Goal: Transaction & Acquisition: Obtain resource

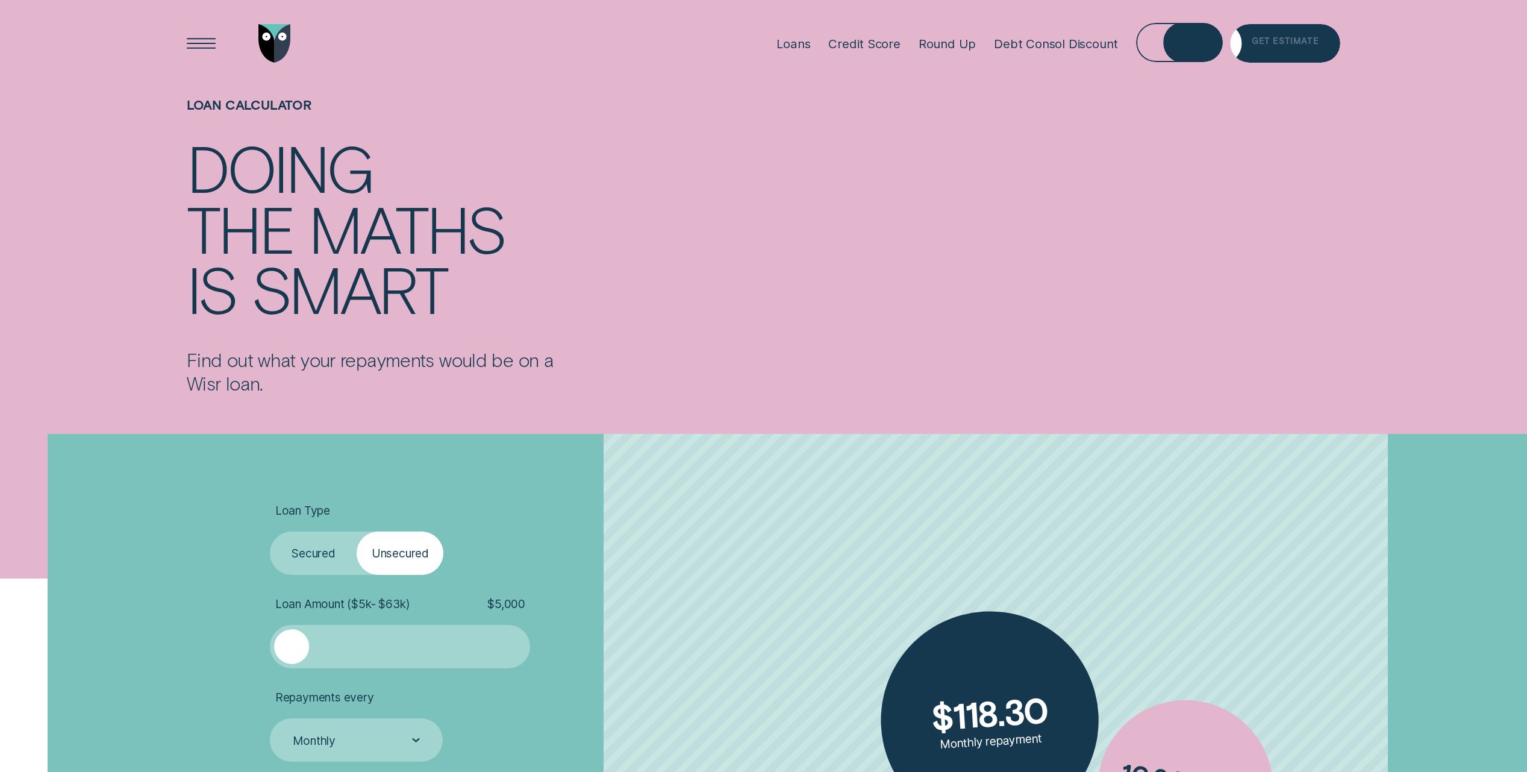
click at [1291, 42] on div "Get Estimate" at bounding box center [1285, 46] width 67 height 8
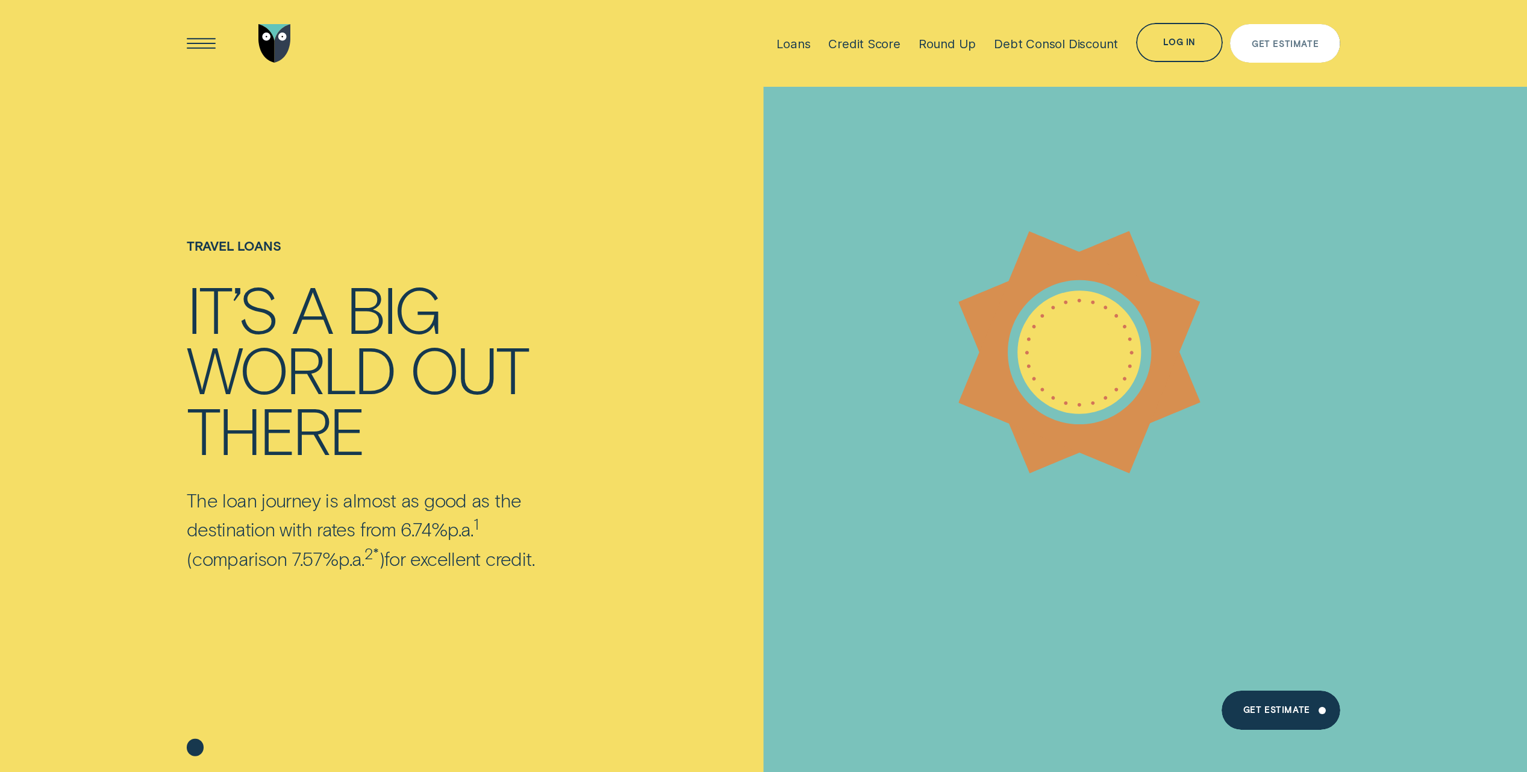
click at [1305, 49] on div "Get Estimate" at bounding box center [1285, 43] width 110 height 39
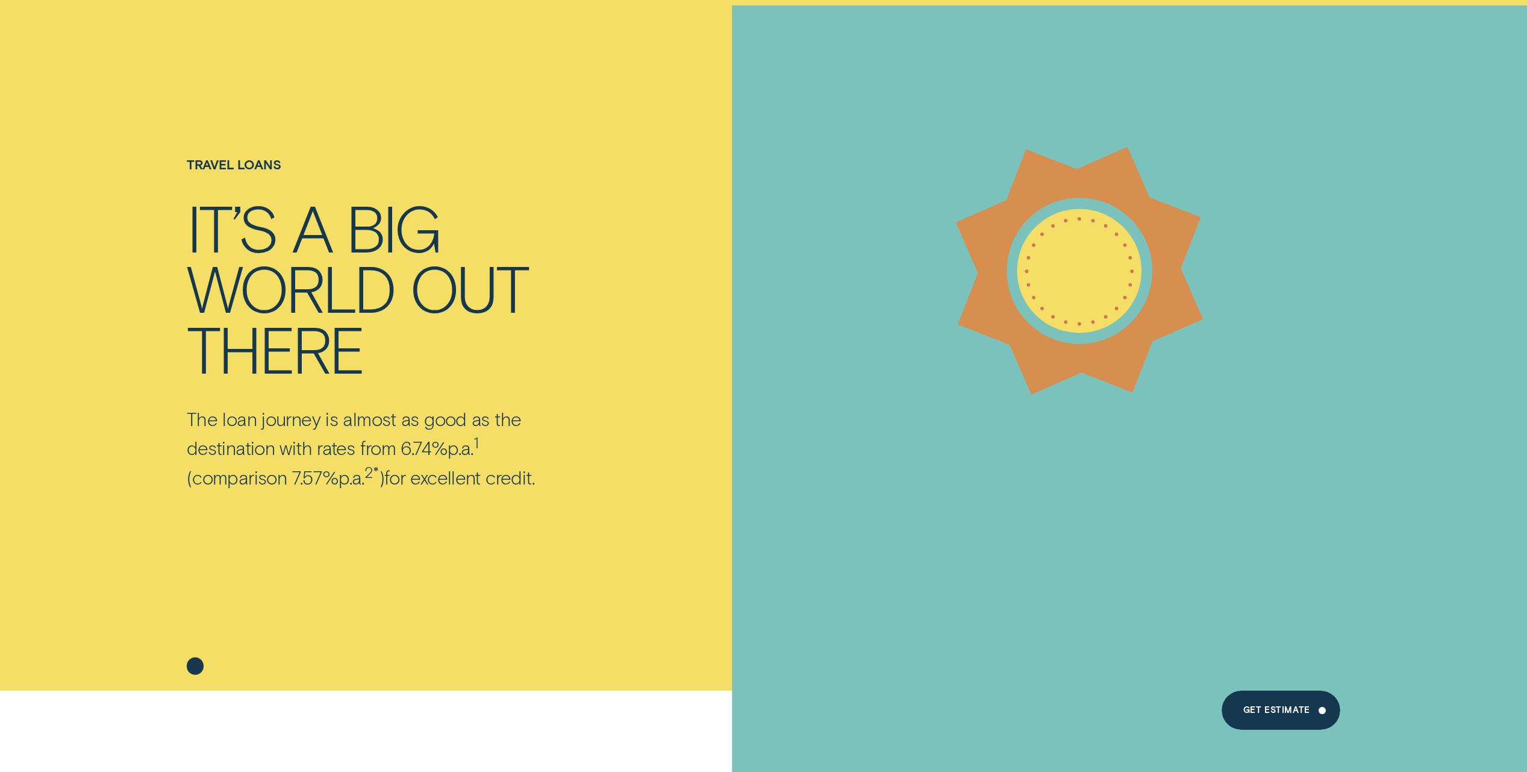
scroll to position [106, 0]
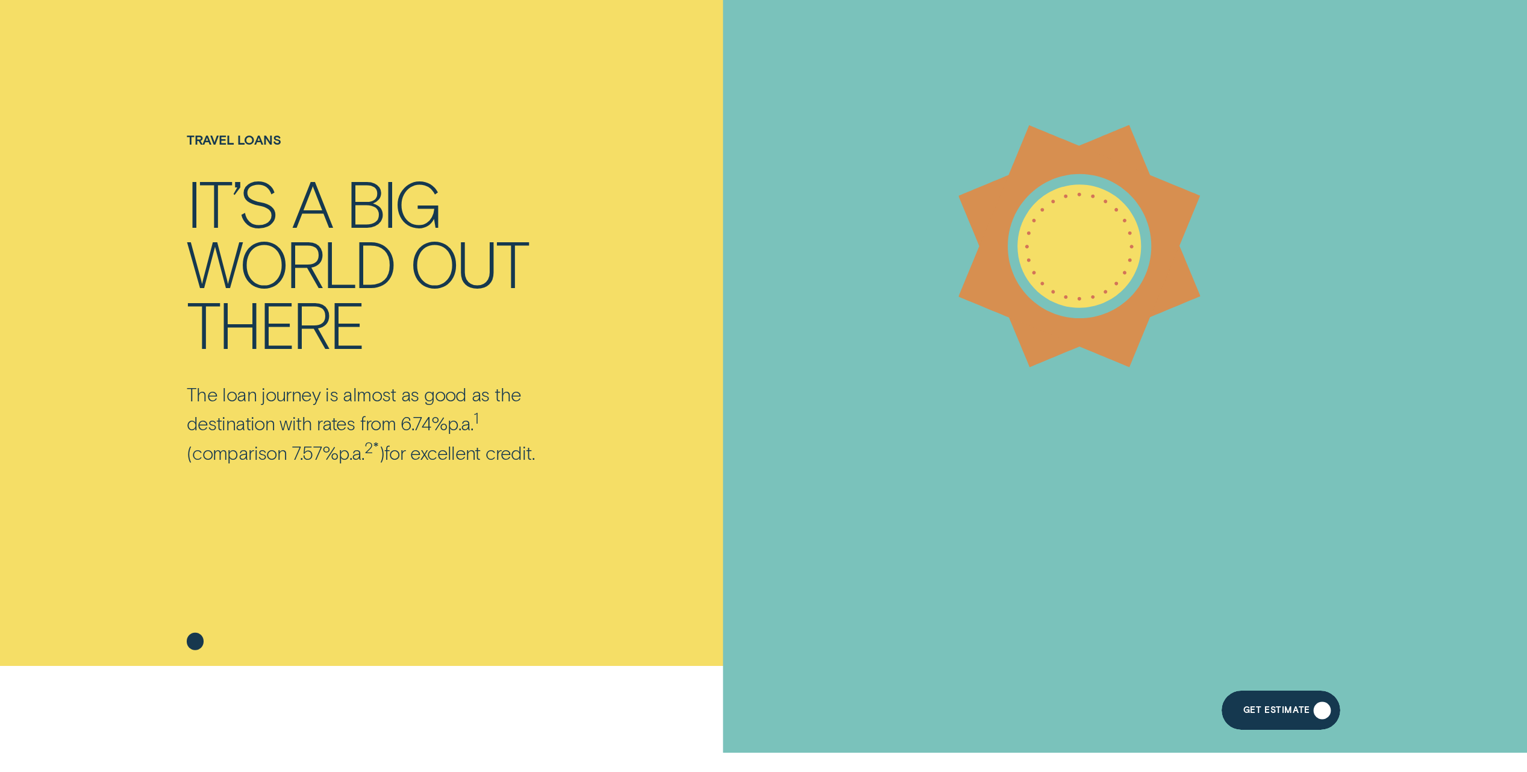
click at [1275, 711] on div "Get Estimate" at bounding box center [1276, 712] width 67 height 8
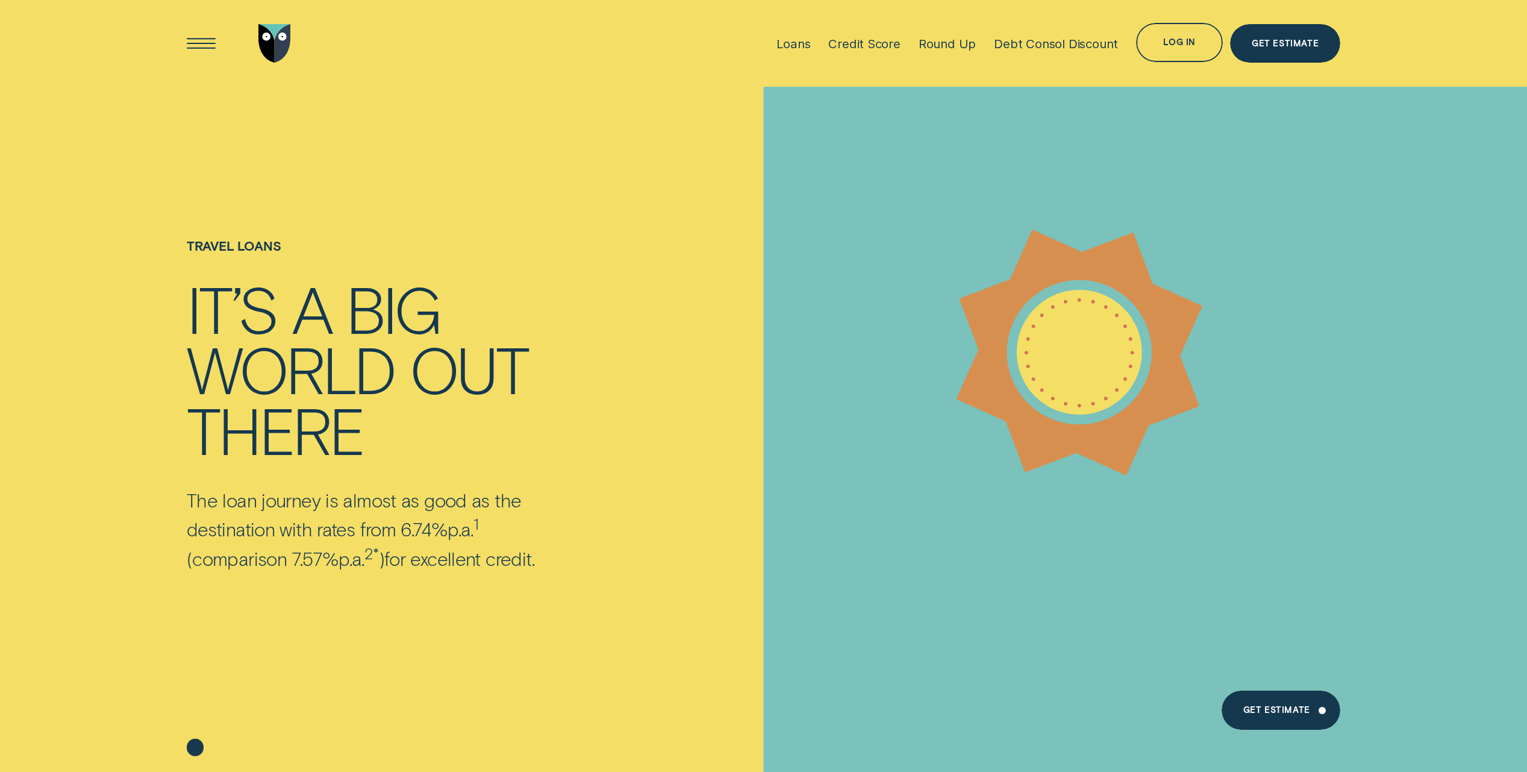
click at [1269, 731] on div "Get Estimate Get Estimate" at bounding box center [1281, 711] width 119 height 42
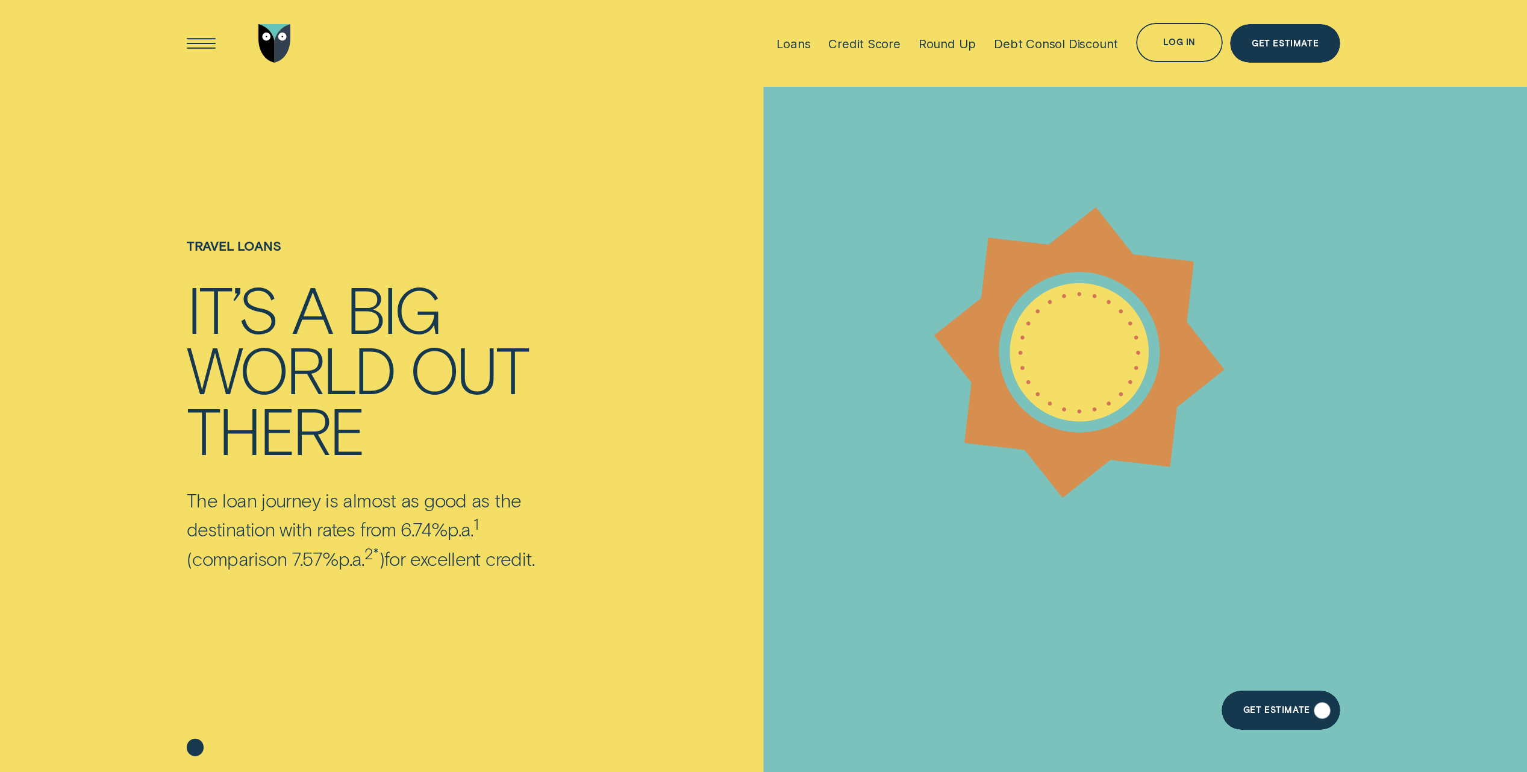
click at [1269, 711] on div "Get Estimate" at bounding box center [1276, 712] width 67 height 8
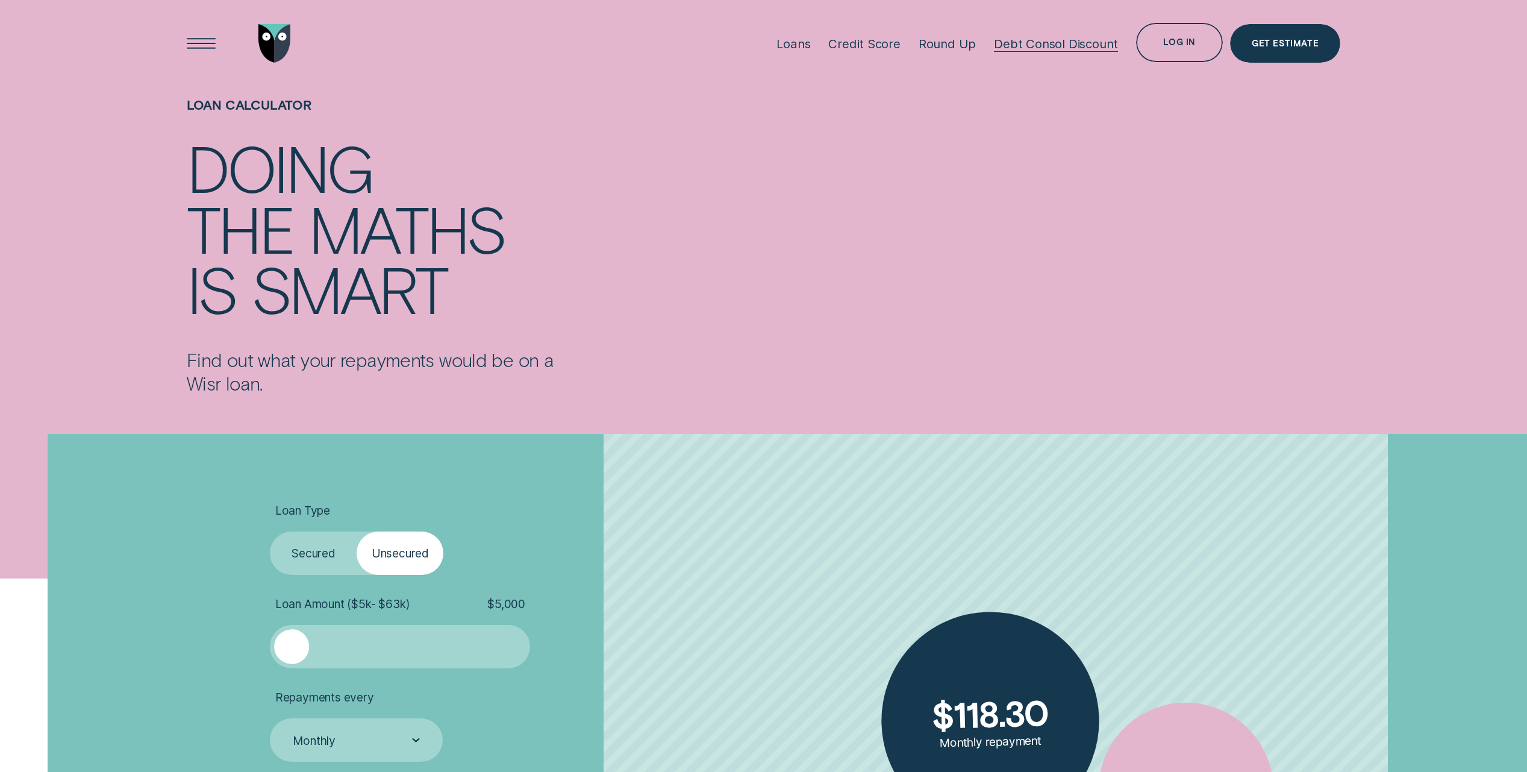
click at [1045, 40] on div "Debt Consol Discount" at bounding box center [1056, 43] width 124 height 15
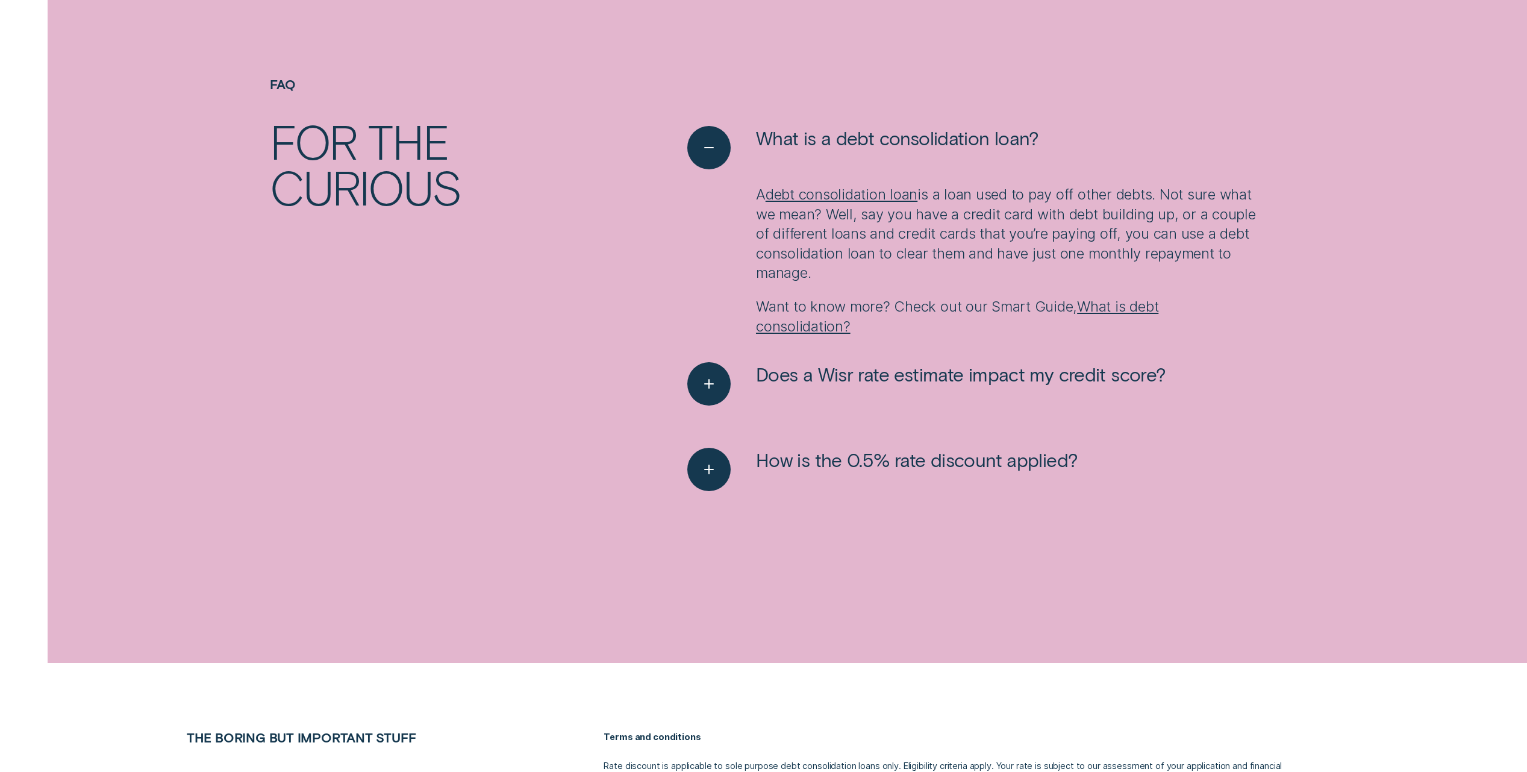
scroll to position [1996, 0]
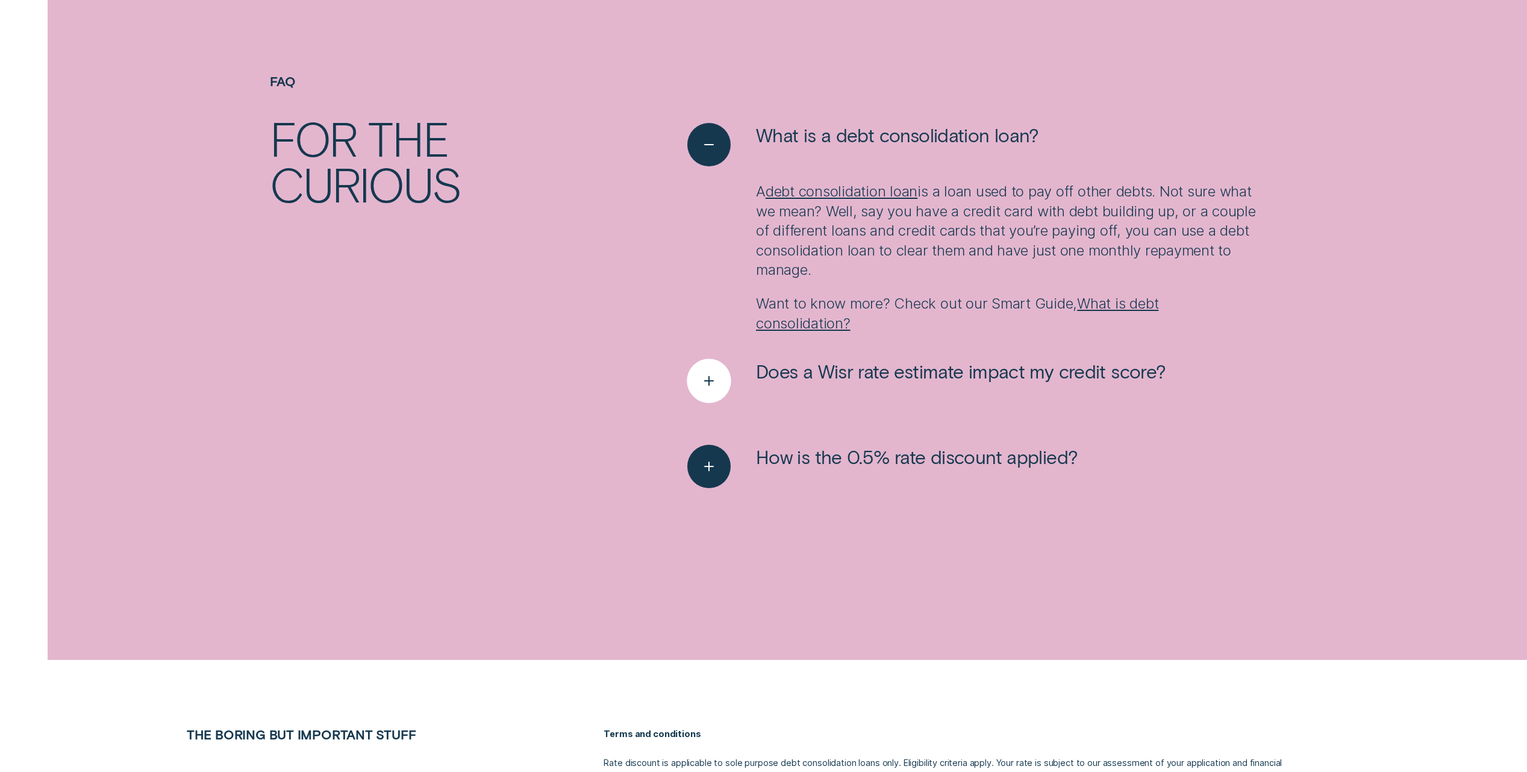
click at [708, 381] on icon "See more" at bounding box center [709, 381] width 22 height 19
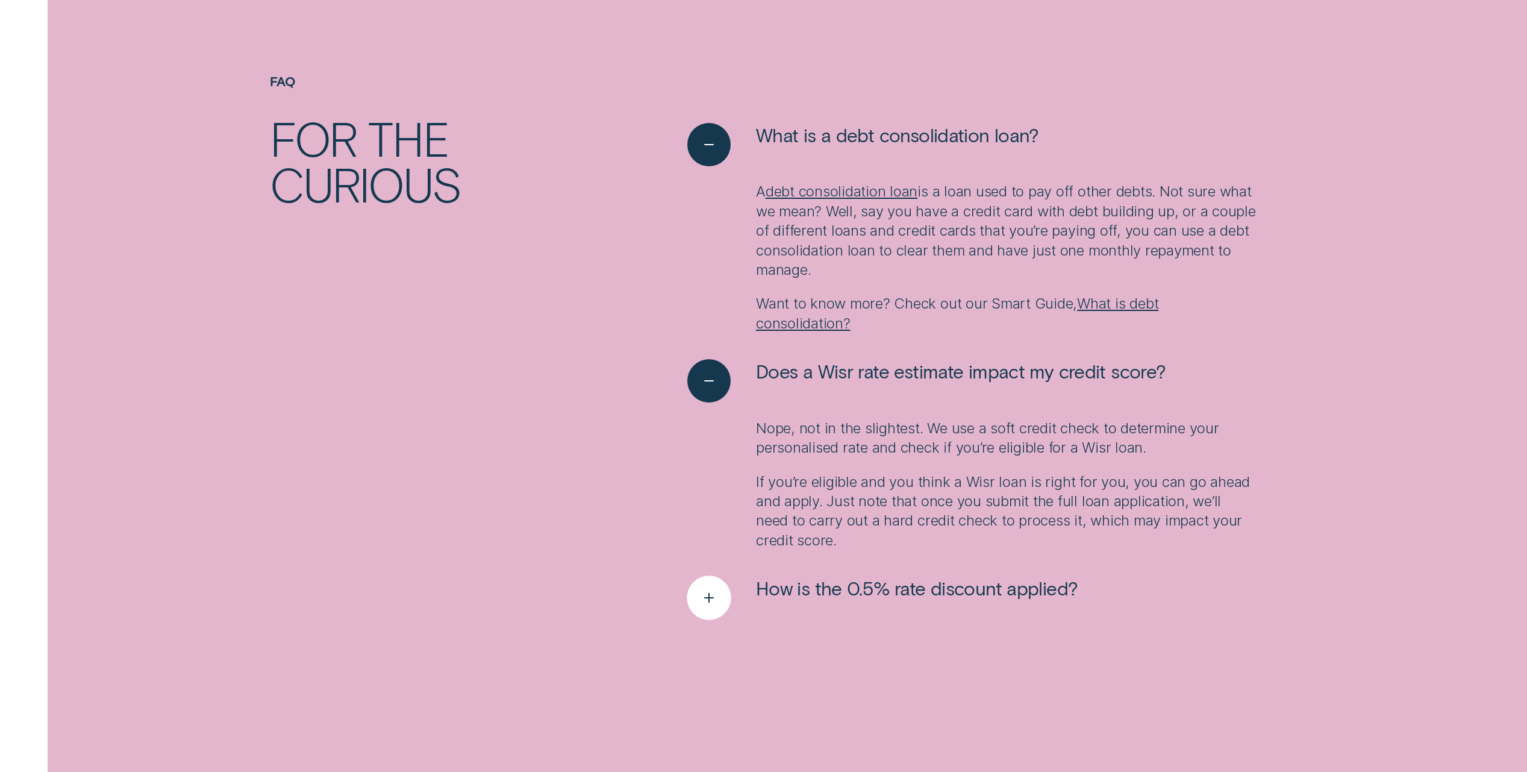
click at [709, 598] on line "See more" at bounding box center [709, 597] width 0 height 8
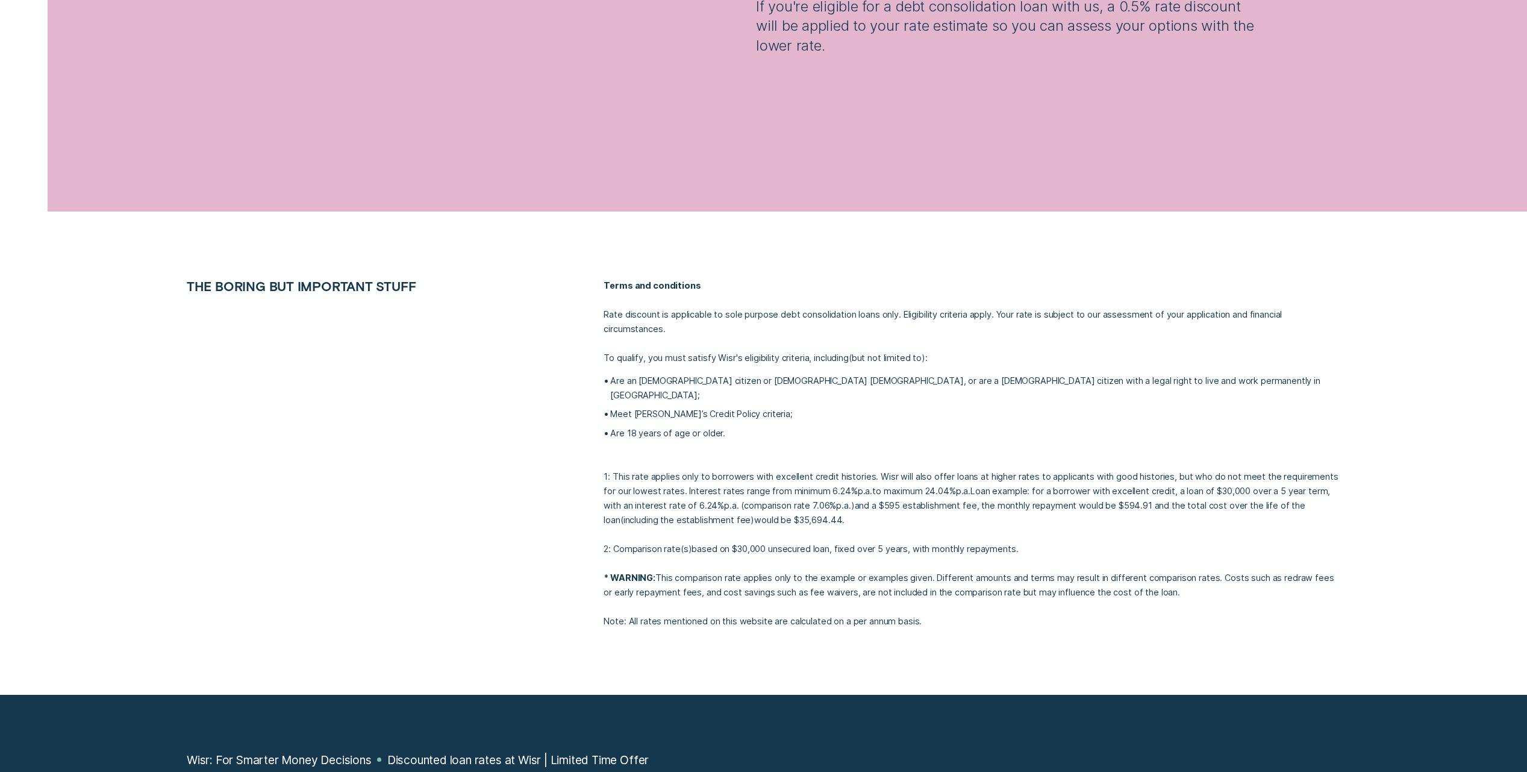
scroll to position [2709, 0]
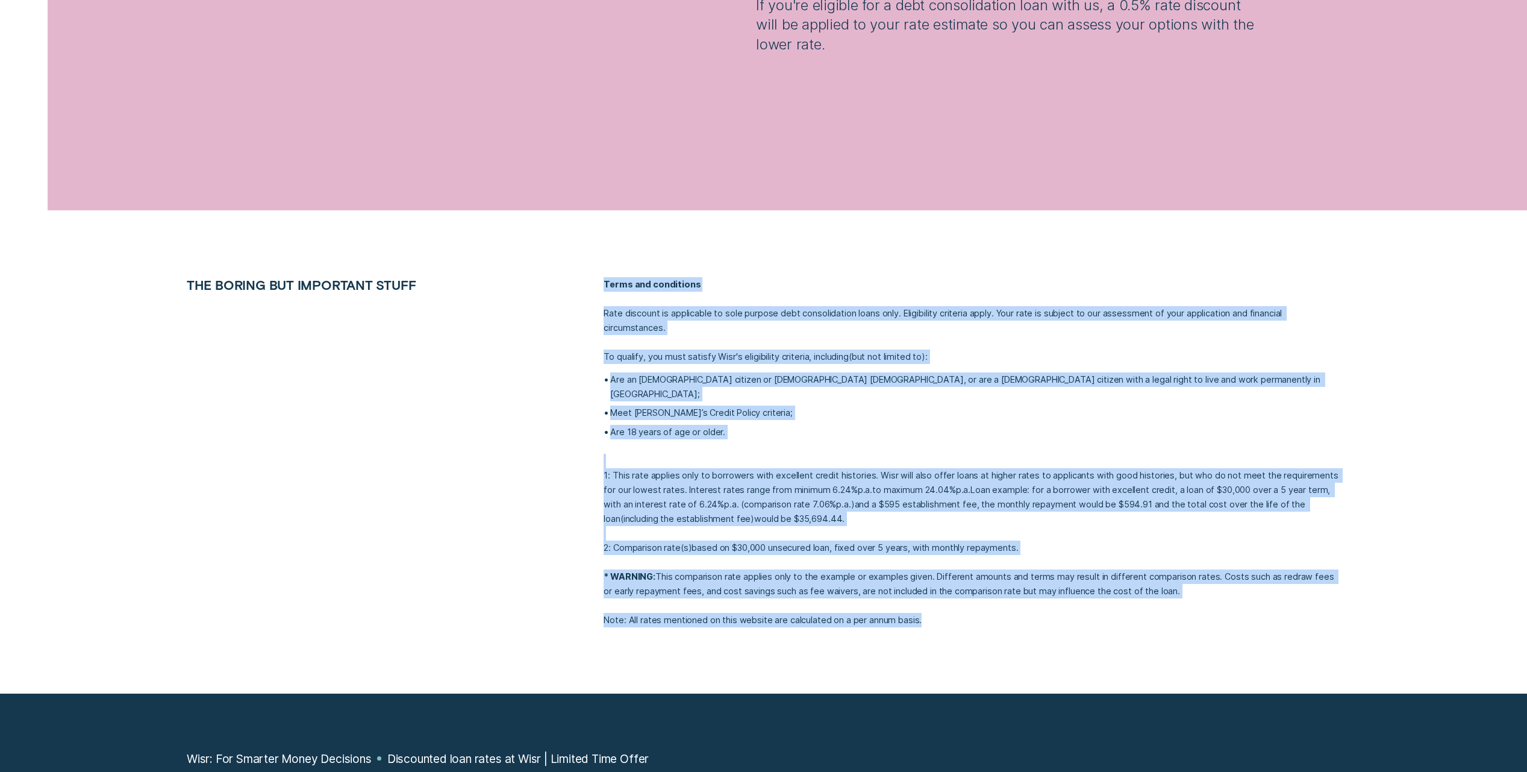
drag, startPoint x: 933, startPoint y: 592, endPoint x: 600, endPoint y: 283, distance: 453.6
click at [600, 283] on div "Terms and conditions Rate discount is applicable to sole purpose debt consolida…" at bounding box center [971, 452] width 751 height 350
copy div "Terms and conditions Rate discount is applicable to sole purpose debt consolida…"
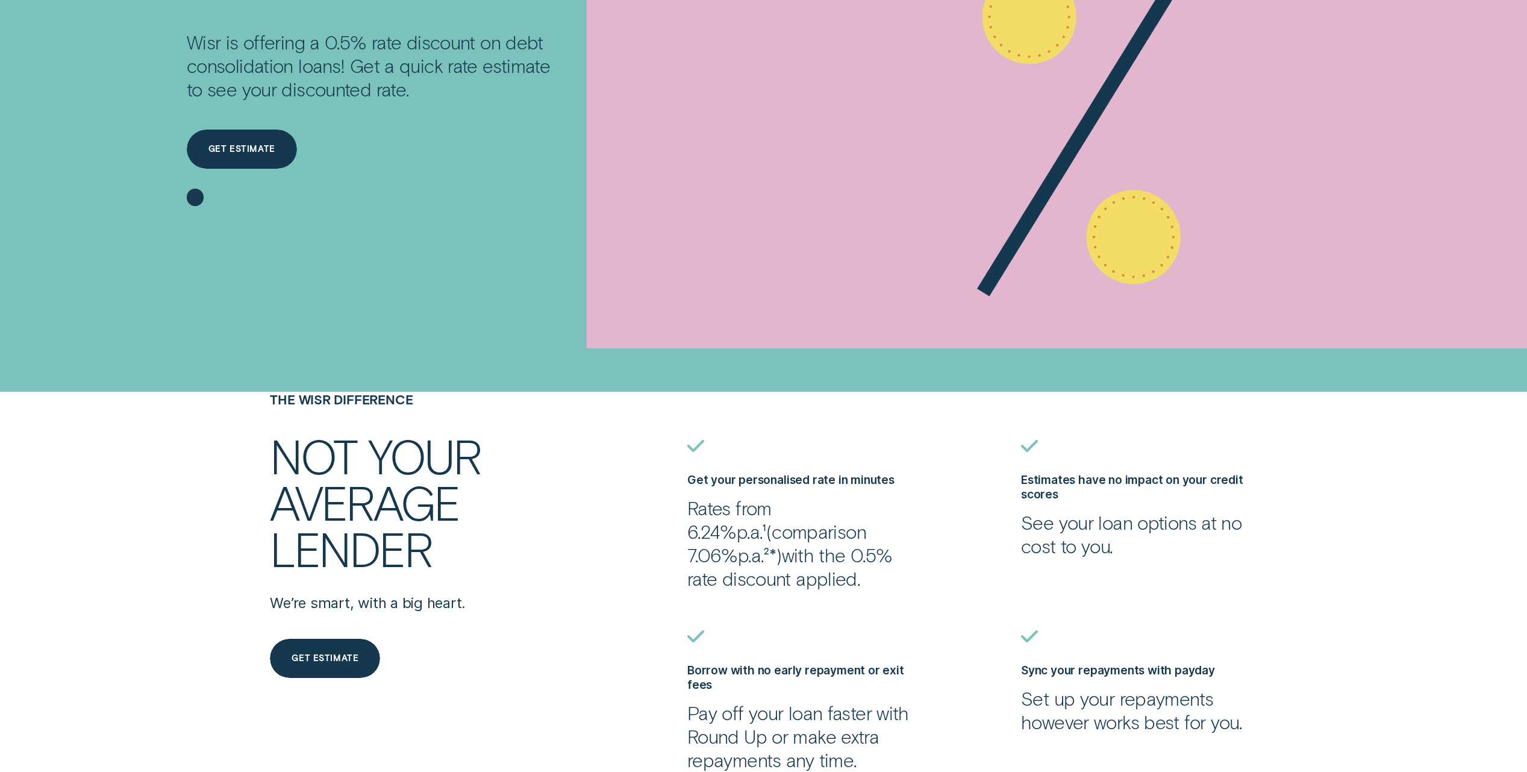
scroll to position [0, 0]
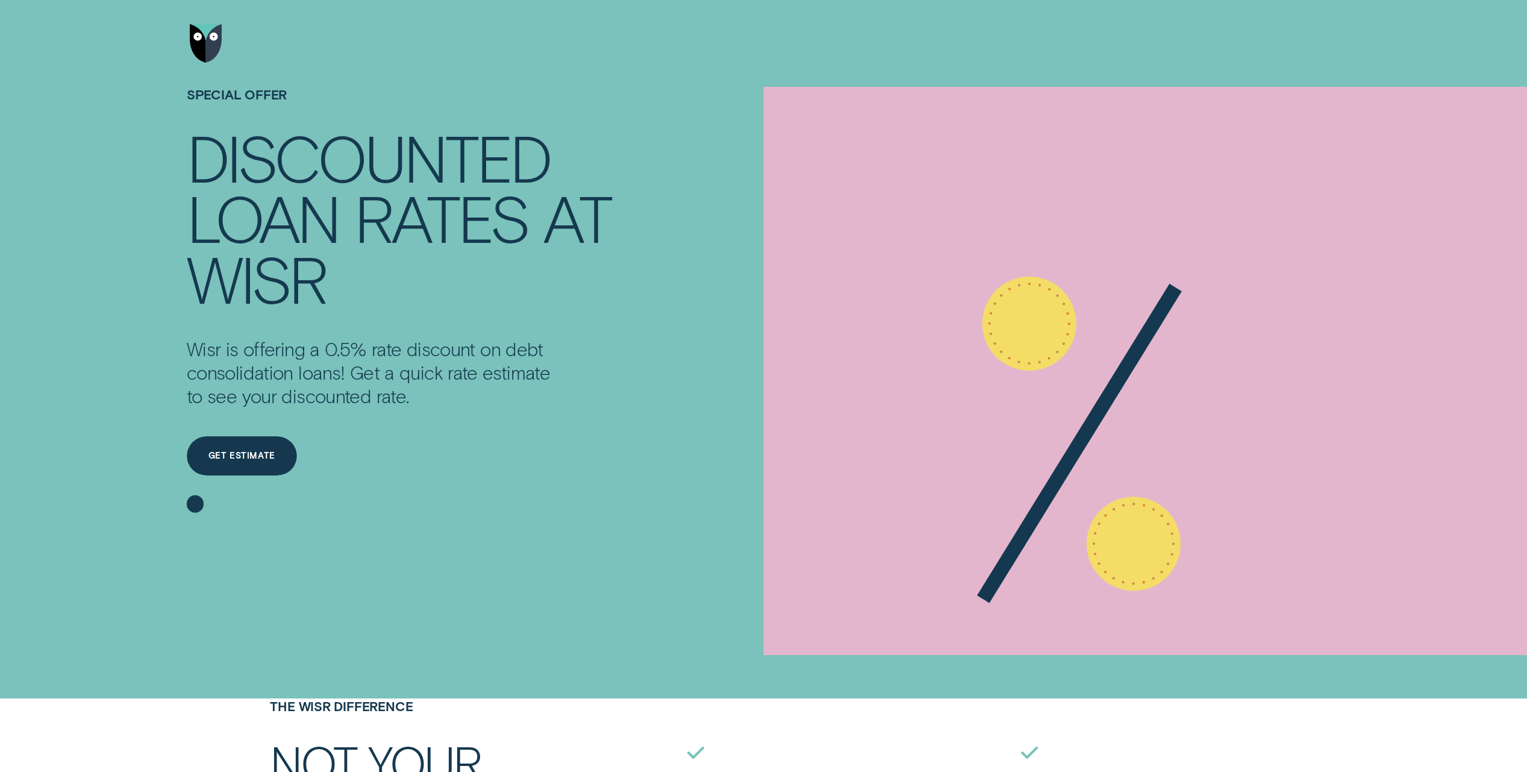
click at [175, 95] on div "SPECIAL OFFER Discounted loan rates at Wisr Wisr is offering a 0.5% rate discou…" at bounding box center [763, 308] width 1249 height 442
click at [225, 452] on div "Get estimate" at bounding box center [241, 456] width 67 height 8
click at [261, 464] on div "Get estimate" at bounding box center [242, 455] width 110 height 39
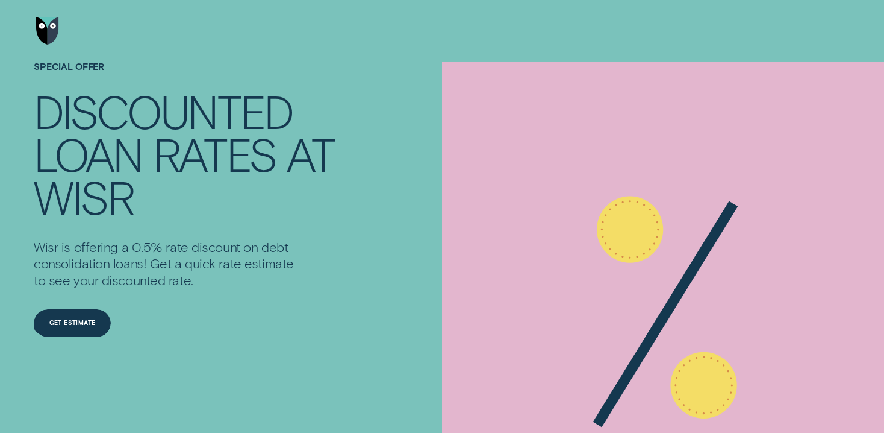
click at [302, 163] on div "at" at bounding box center [310, 154] width 47 height 43
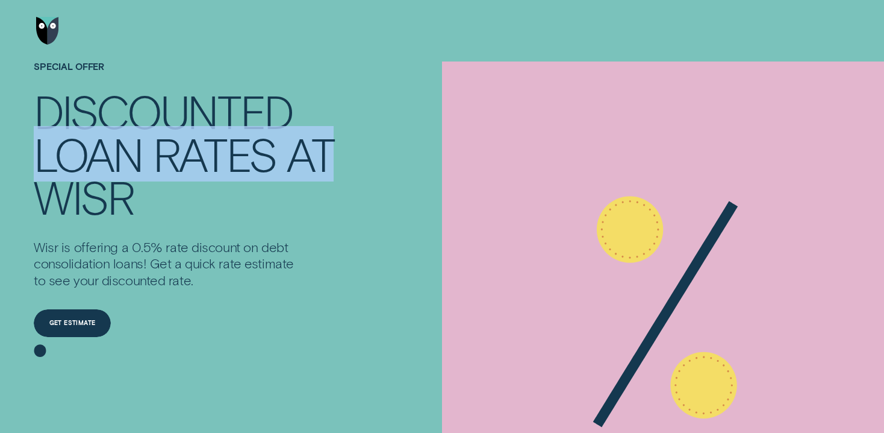
click at [302, 163] on div "at" at bounding box center [310, 154] width 47 height 43
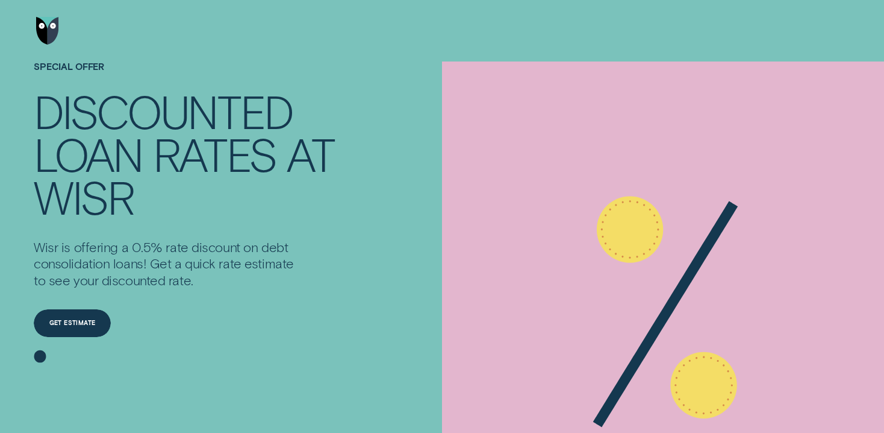
click at [222, 140] on div "rates" at bounding box center [214, 154] width 123 height 43
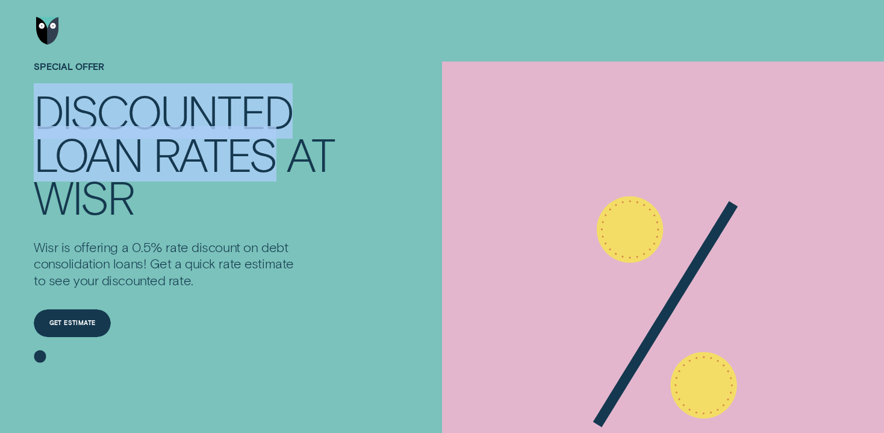
drag, startPoint x: 222, startPoint y: 140, endPoint x: 133, endPoint y: 112, distance: 93.4
click at [133, 112] on div "Discounted loan rates at [GEOGRAPHIC_DATA]" at bounding box center [184, 154] width 300 height 128
click at [133, 112] on div "Discounted" at bounding box center [163, 111] width 259 height 43
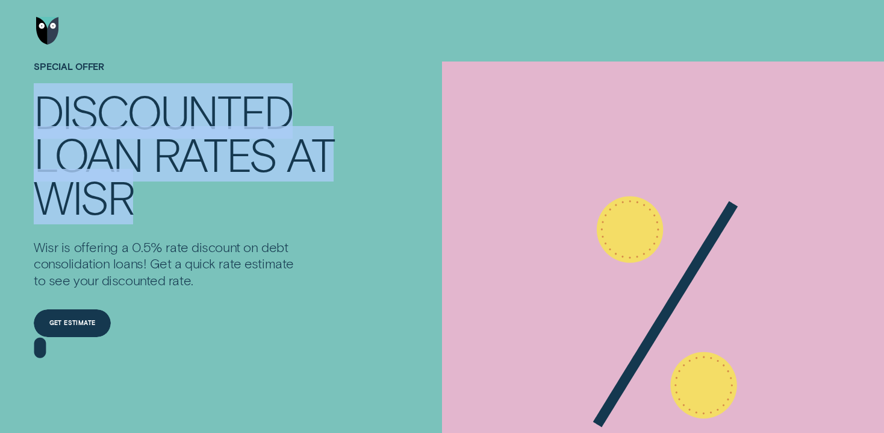
drag, startPoint x: 36, startPoint y: 112, endPoint x: 148, endPoint y: 186, distance: 134.8
click at [148, 186] on div "Discounted loan rates at [GEOGRAPHIC_DATA]" at bounding box center [184, 154] width 300 height 128
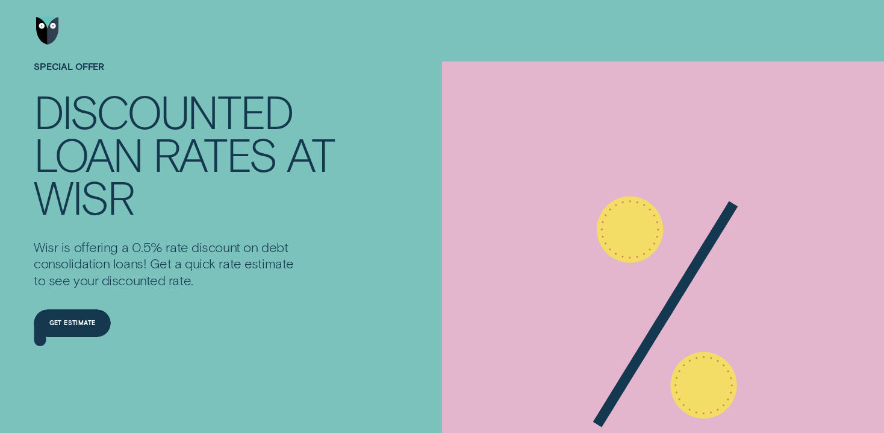
click at [148, 186] on div "Wisr" at bounding box center [184, 196] width 300 height 43
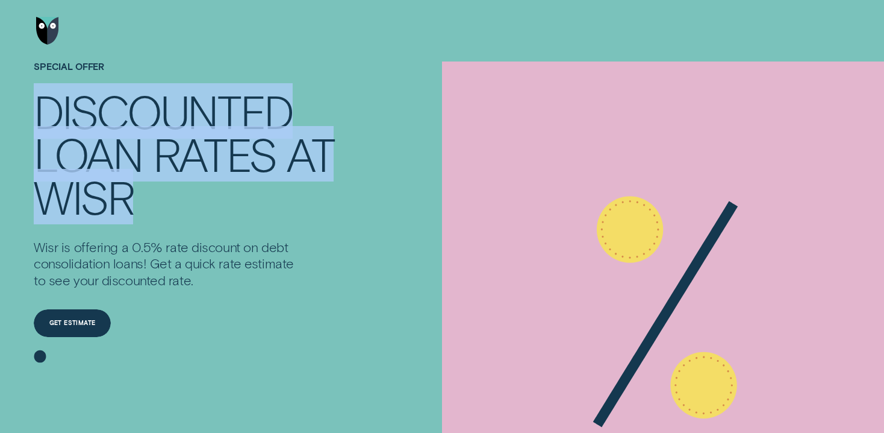
drag, startPoint x: 137, startPoint y: 196, endPoint x: 31, endPoint y: 122, distance: 129.8
click at [31, 122] on div "SPECIAL OFFER Discounted loan rates at Wisr Wisr is offering a 0.5% rate discou…" at bounding box center [206, 217] width 354 height 312
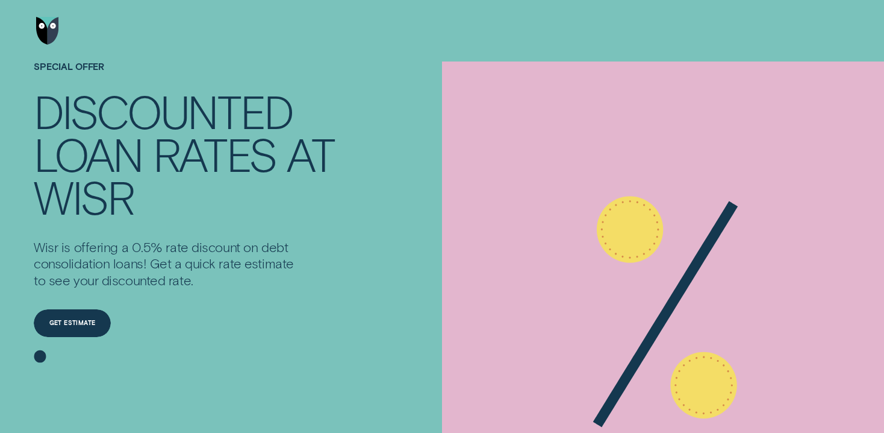
click at [31, 122] on div "SPECIAL OFFER Discounted loan rates at Wisr Wisr is offering a 0.5% rate discou…" at bounding box center [206, 217] width 354 height 312
